Goal: Information Seeking & Learning: Find specific fact

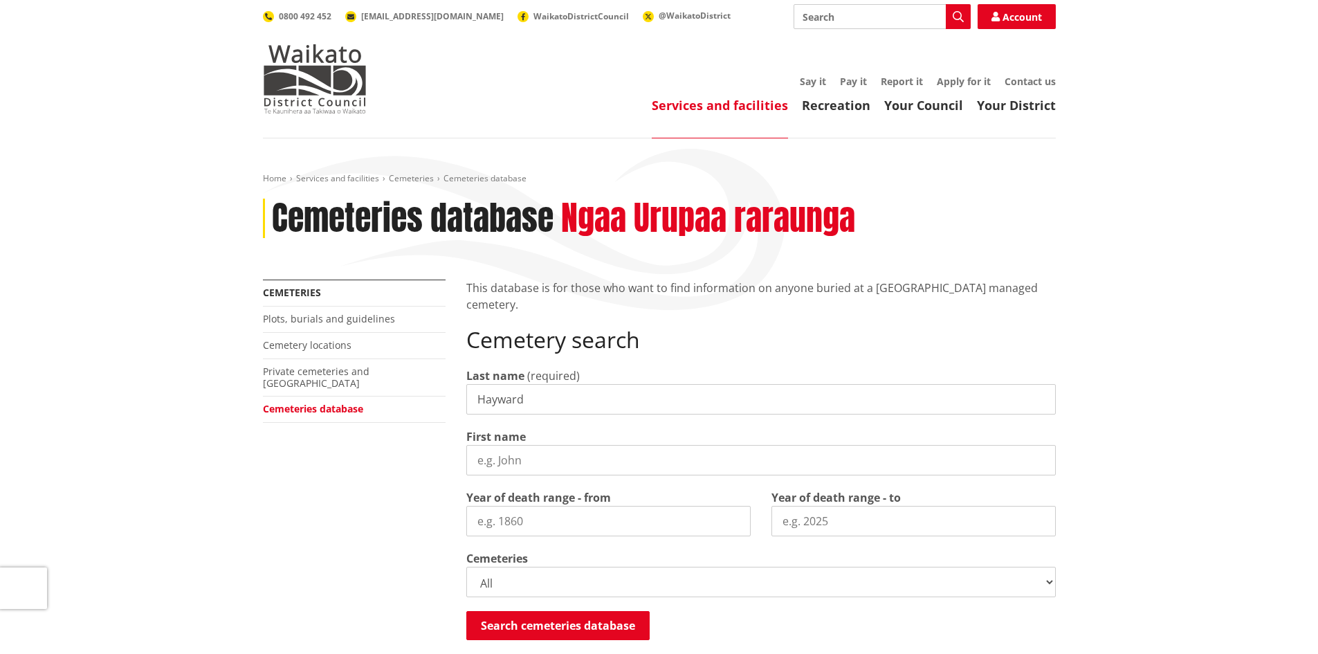
type input "Hayward"
click at [1051, 581] on select "All Gordonton Ashes Memorial Berm Gordonton Lawn [GEOGRAPHIC_DATA] Octagonal As…" at bounding box center [761, 582] width 590 height 30
click at [754, 630] on div "Search cemeteries database Searching..." at bounding box center [761, 626] width 590 height 31
click at [615, 632] on button "Search cemeteries database" at bounding box center [557, 625] width 183 height 29
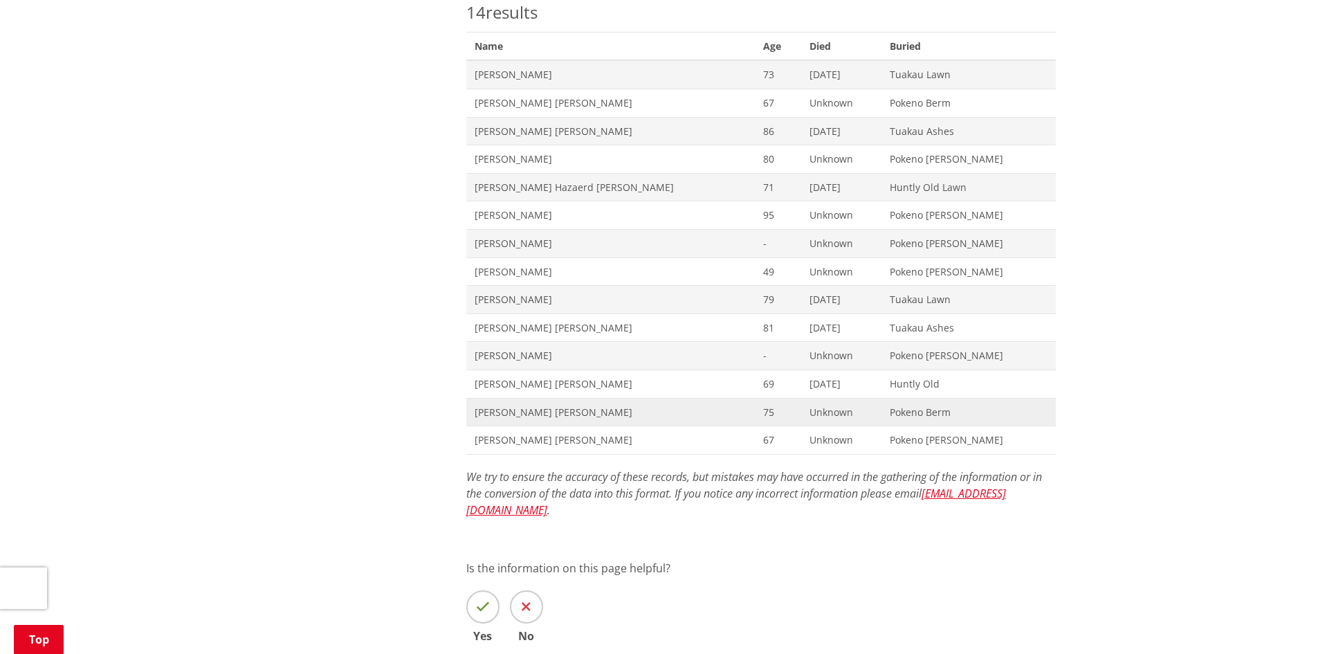
click at [578, 413] on span "Susanne Gibson Hayward" at bounding box center [611, 413] width 272 height 14
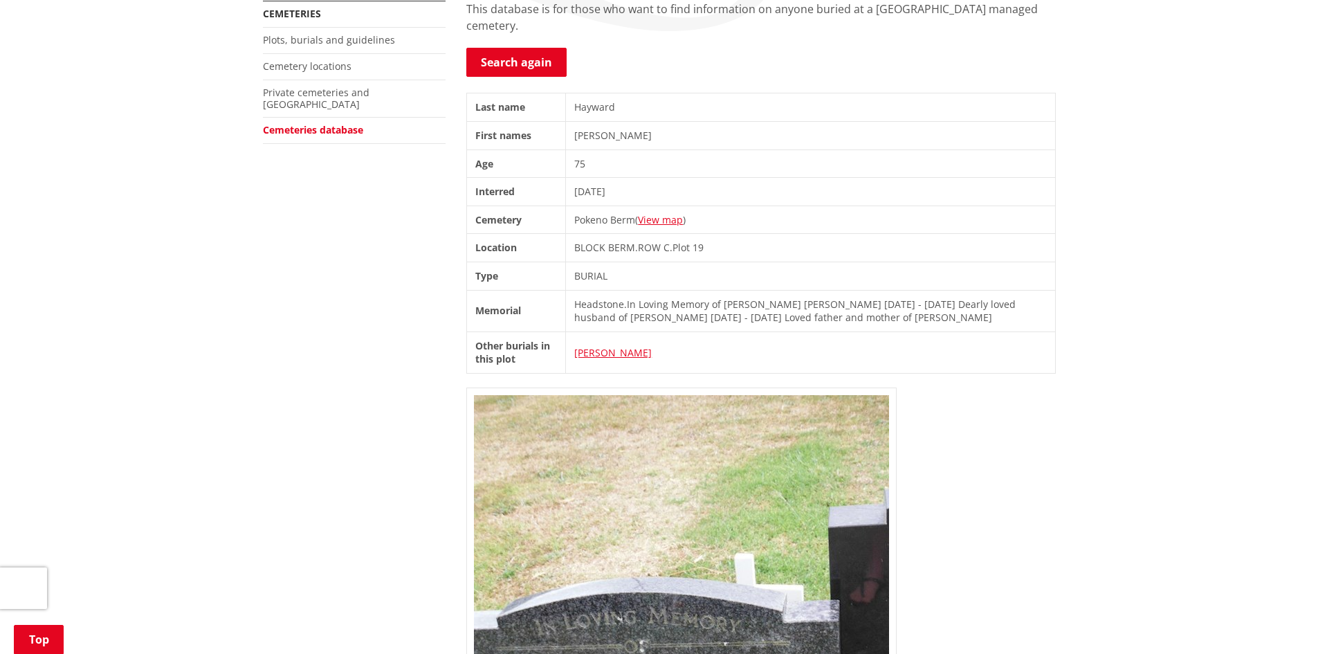
scroll to position [277, 0]
click at [662, 225] on link "View map" at bounding box center [660, 221] width 45 height 13
